Goal: Find specific page/section: Find specific page/section

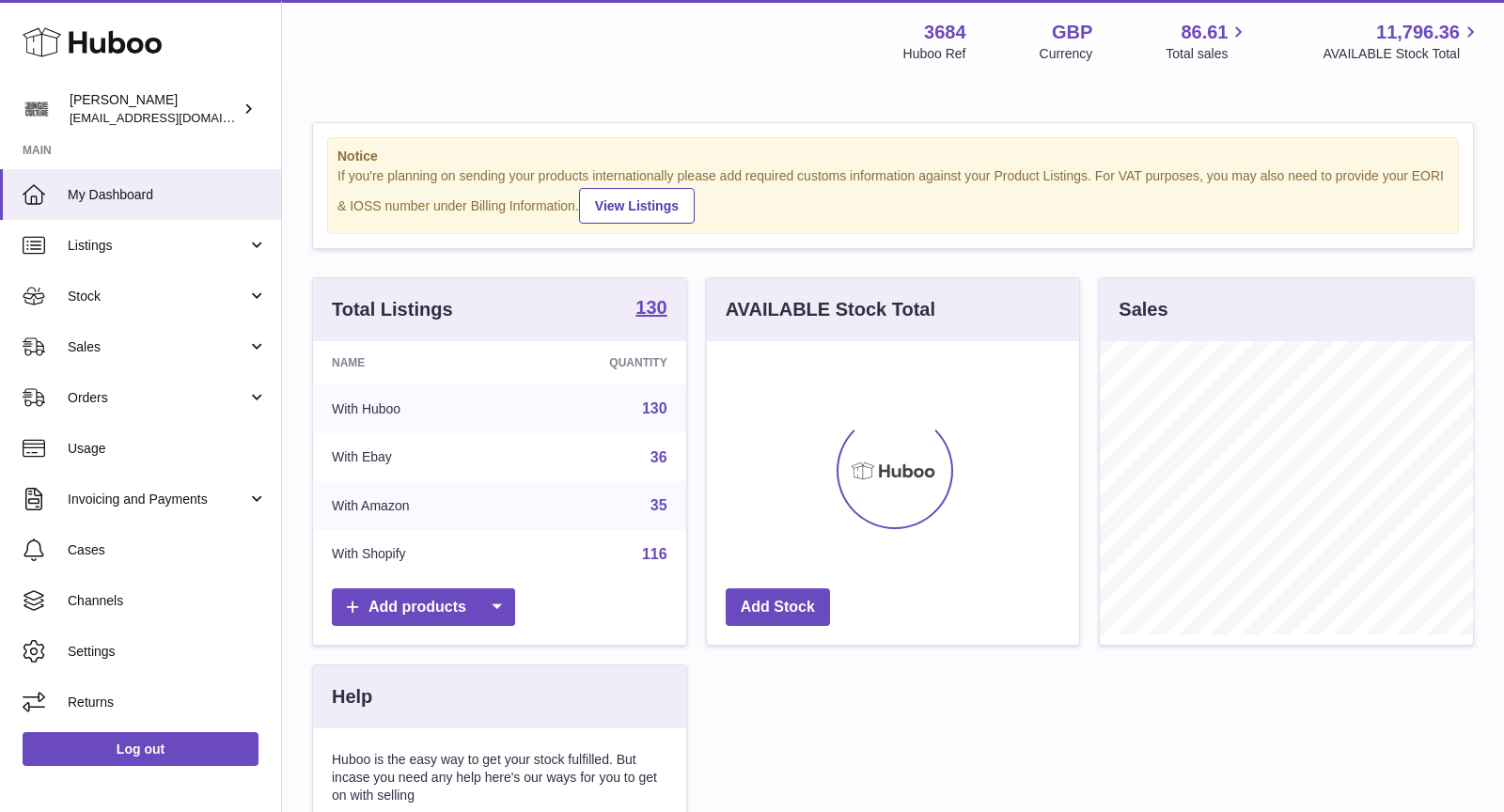
scroll to position [292, 373]
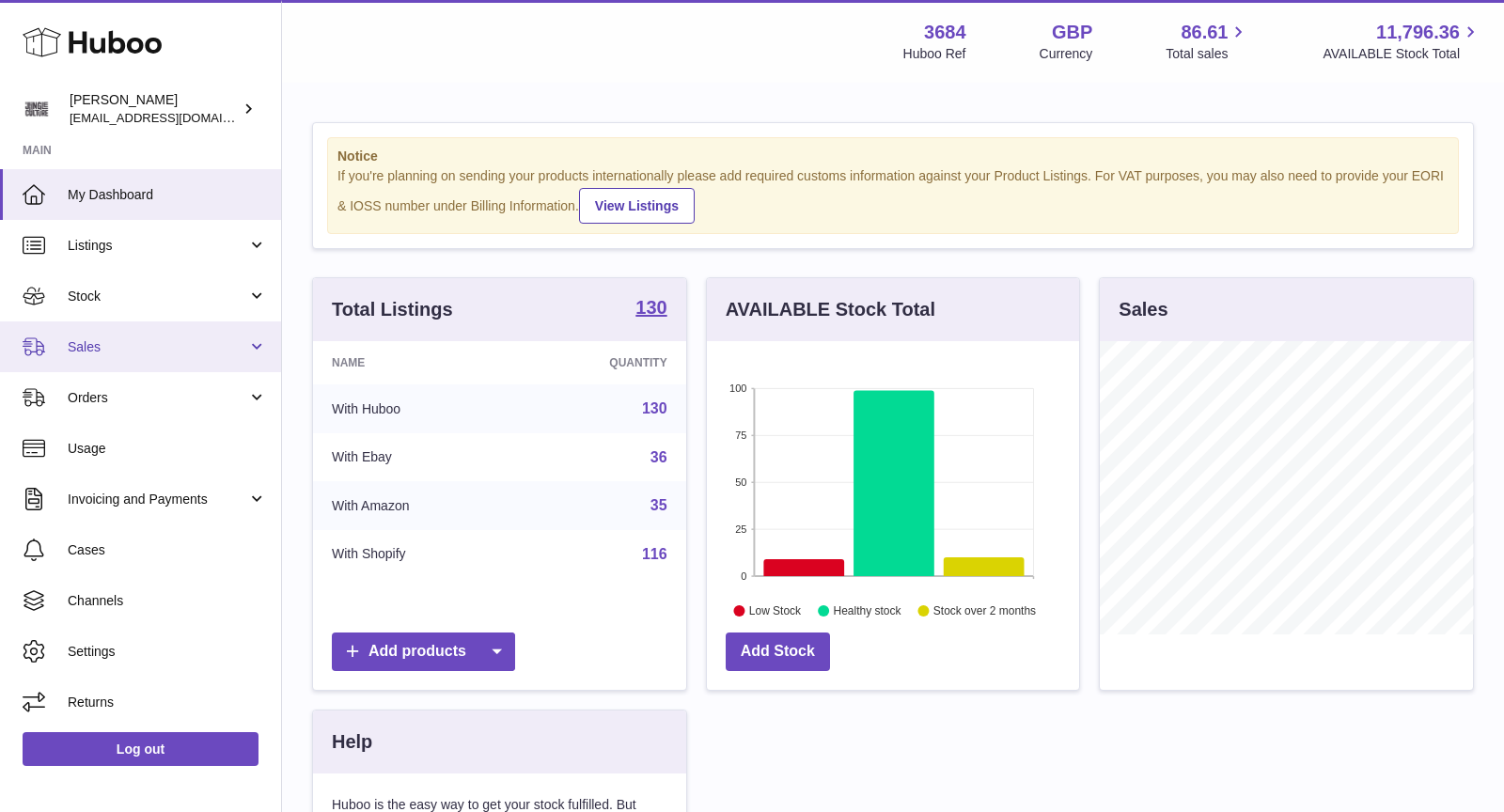
click at [134, 350] on span "Sales" at bounding box center [157, 347] width 180 height 18
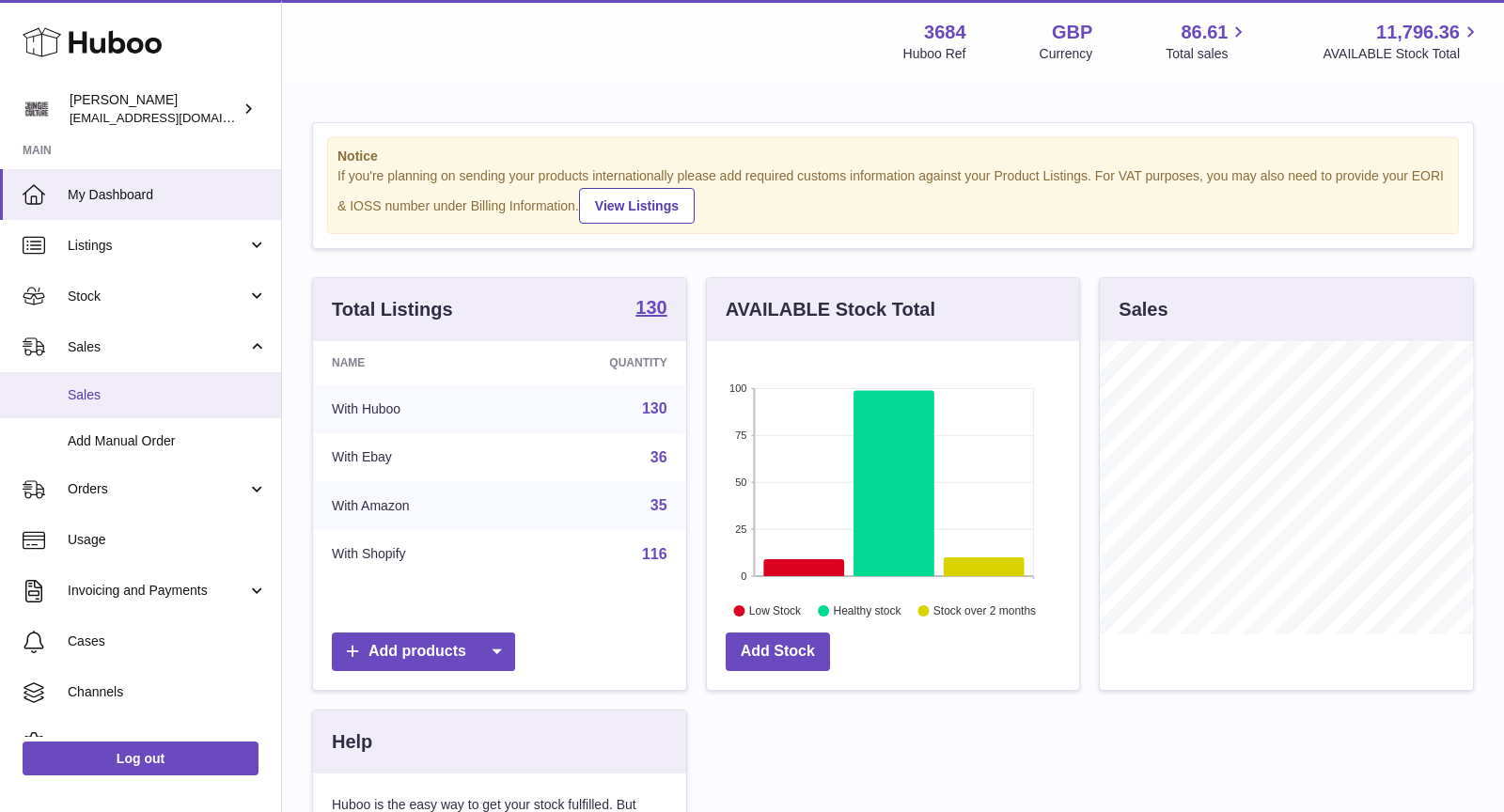
click at [139, 382] on link "Sales" at bounding box center [140, 395] width 281 height 46
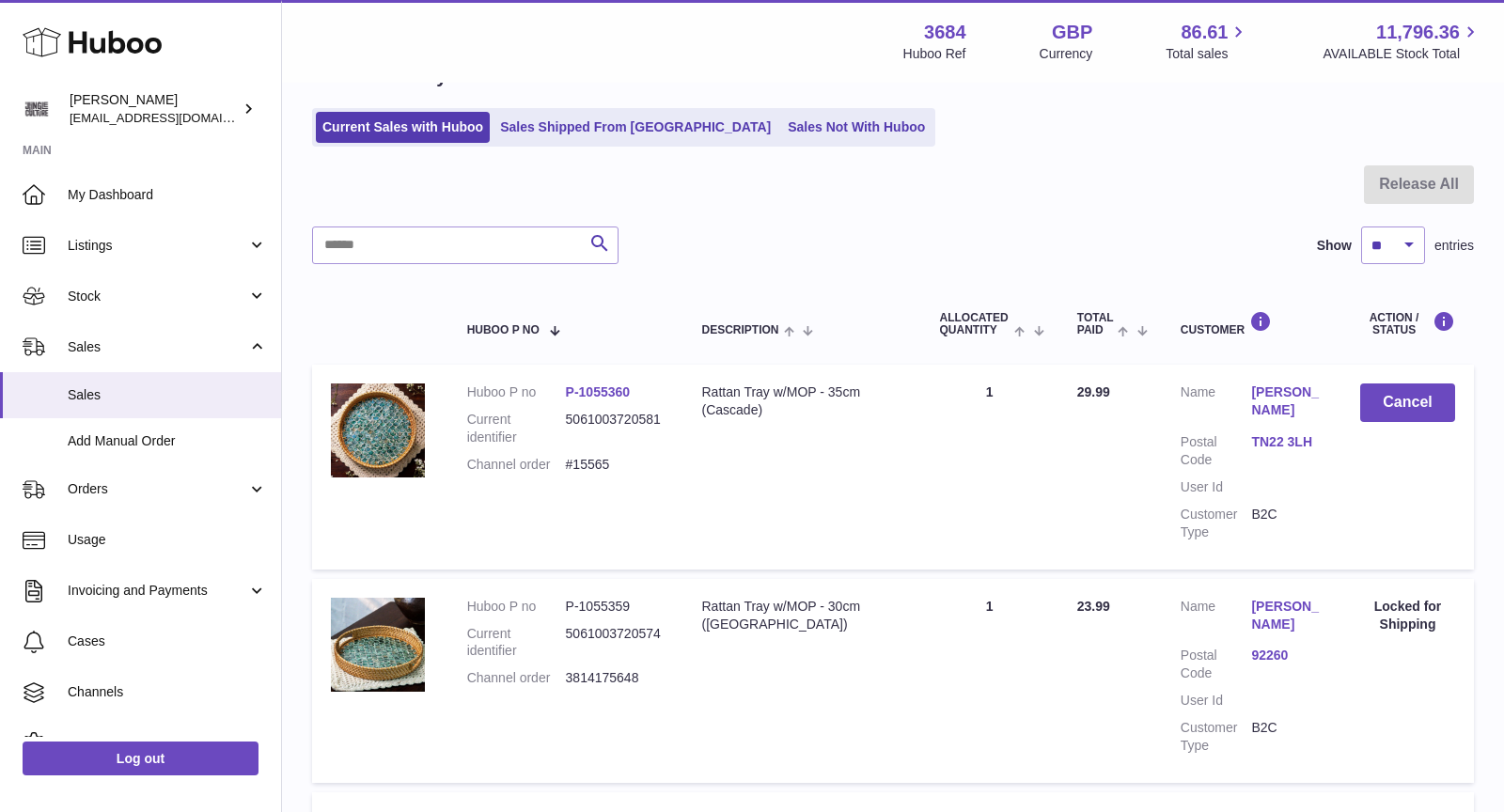
scroll to position [285, 0]
